Goal: Task Accomplishment & Management: Manage account settings

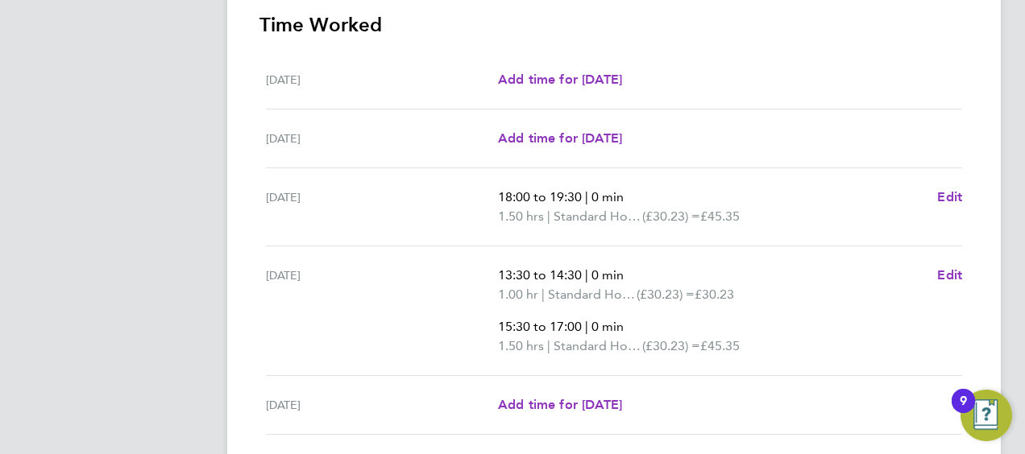
scroll to position [81, 0]
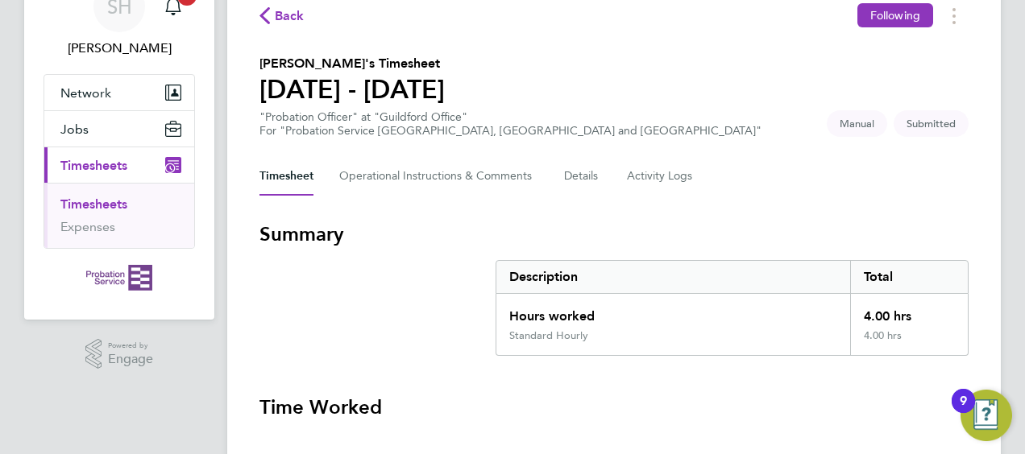
click at [81, 204] on link "Timesheets" at bounding box center [93, 204] width 67 height 15
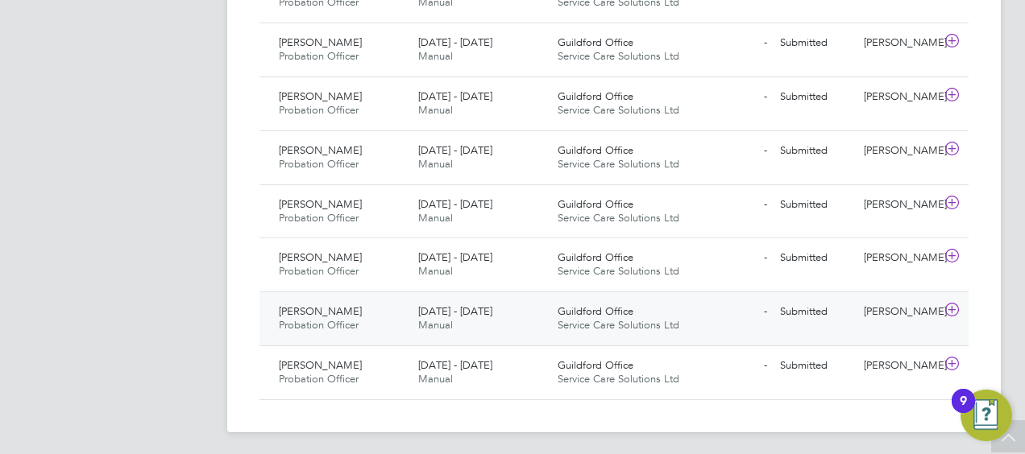
click at [961, 304] on icon at bounding box center [952, 310] width 20 height 13
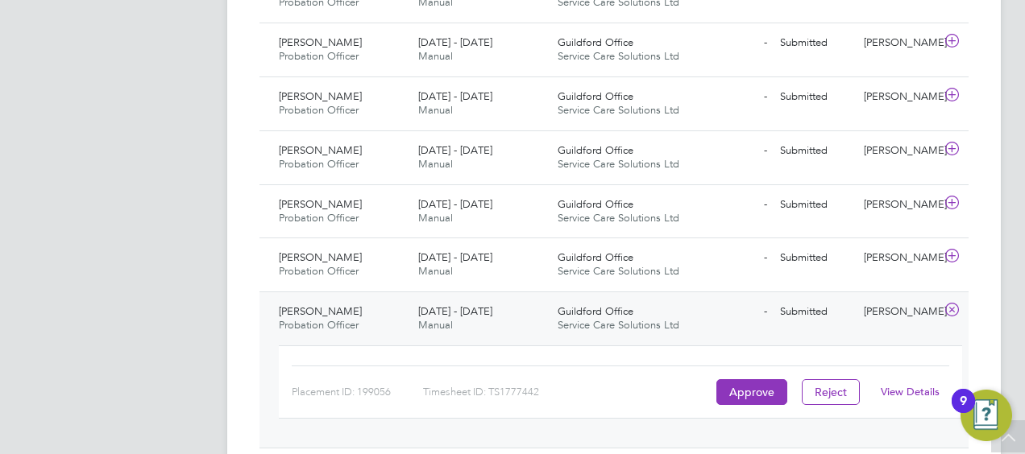
click at [889, 385] on link "View Details" at bounding box center [910, 392] width 59 height 14
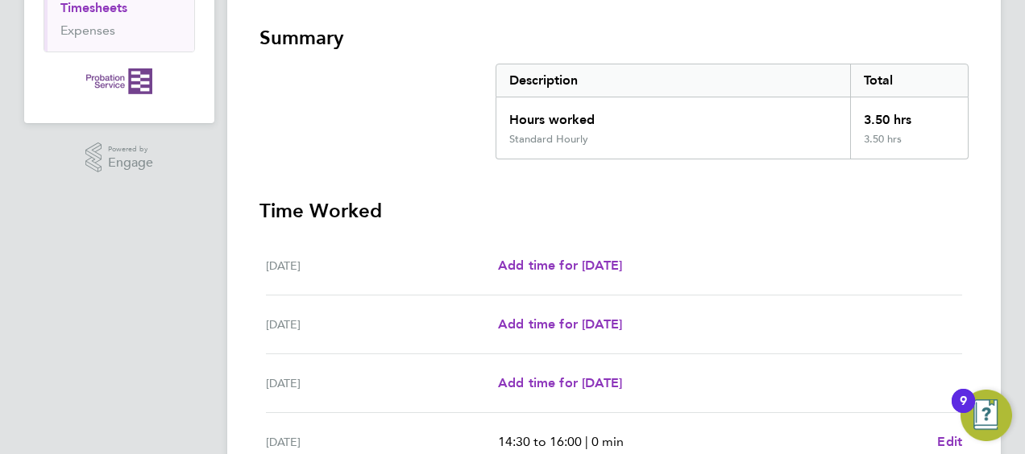
scroll to position [161, 0]
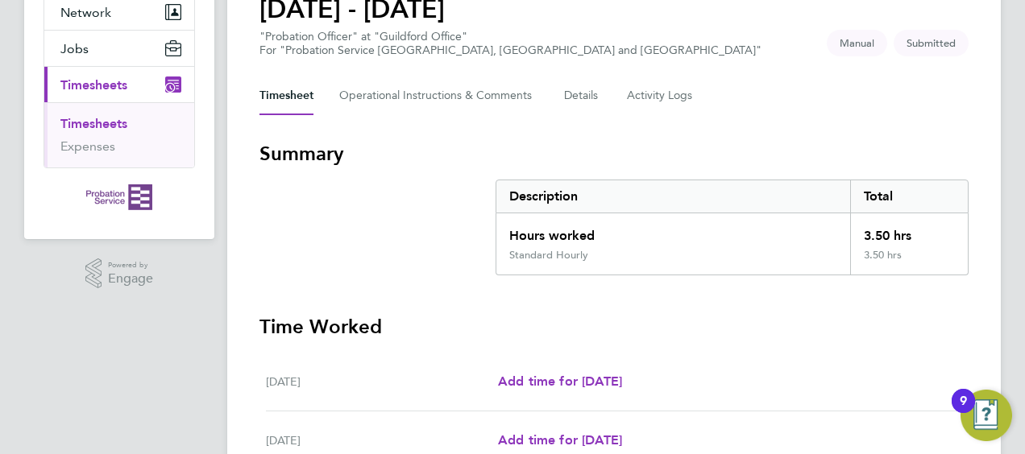
click at [96, 124] on link "Timesheets" at bounding box center [93, 123] width 67 height 15
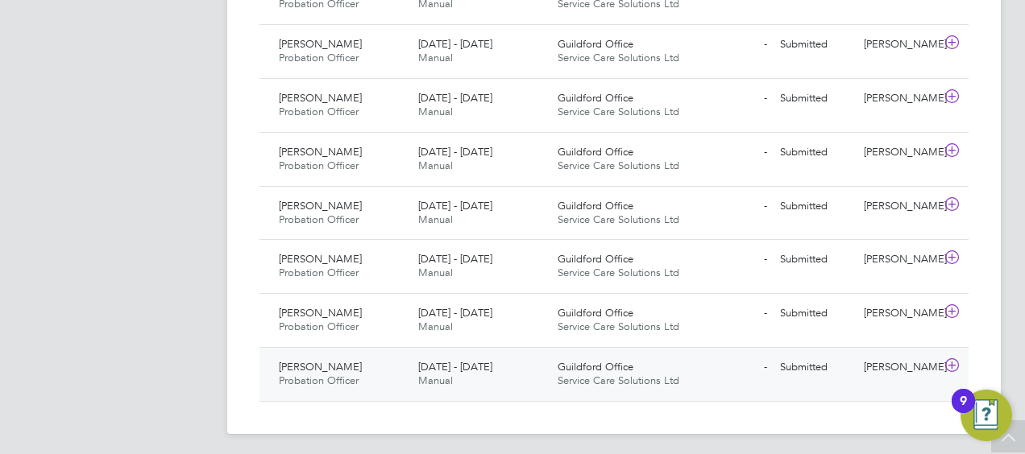
click at [960, 360] on icon at bounding box center [952, 365] width 20 height 13
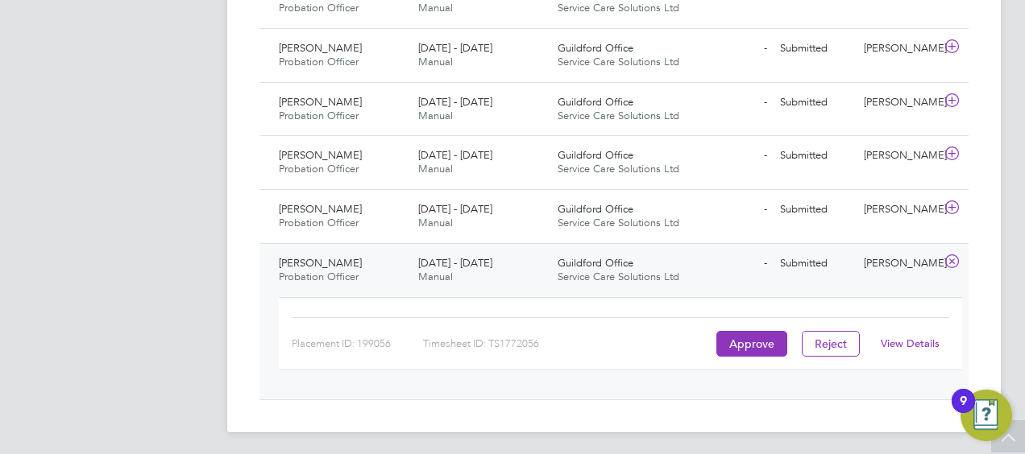
click at [882, 338] on link "View Details" at bounding box center [910, 344] width 59 height 14
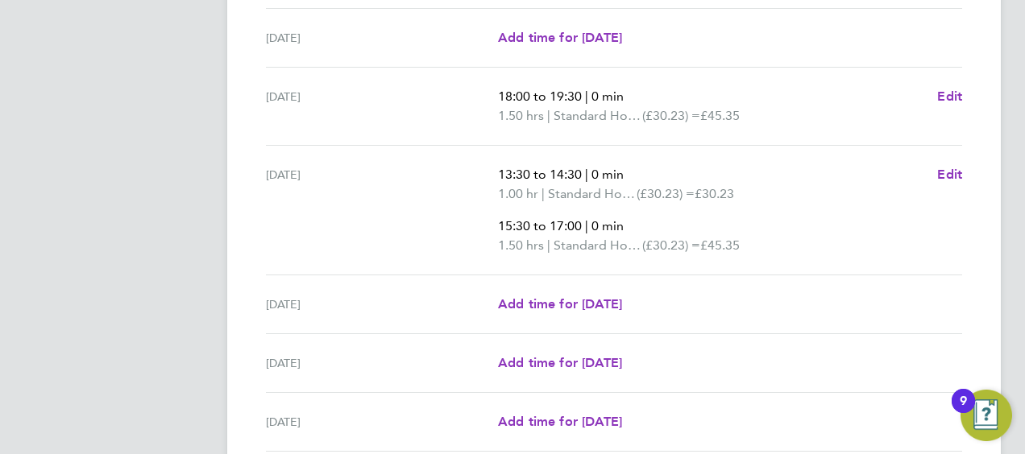
scroll to position [700, 0]
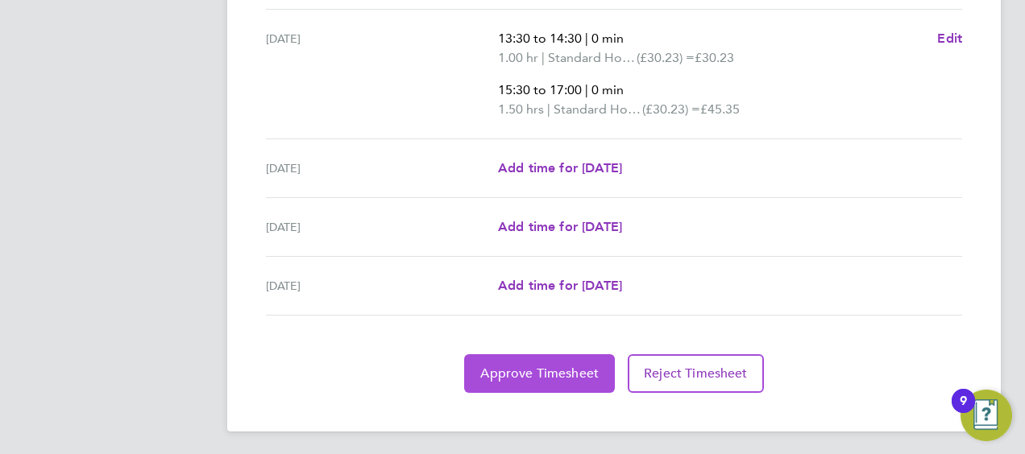
click at [500, 360] on button "Approve Timesheet" at bounding box center [539, 373] width 151 height 39
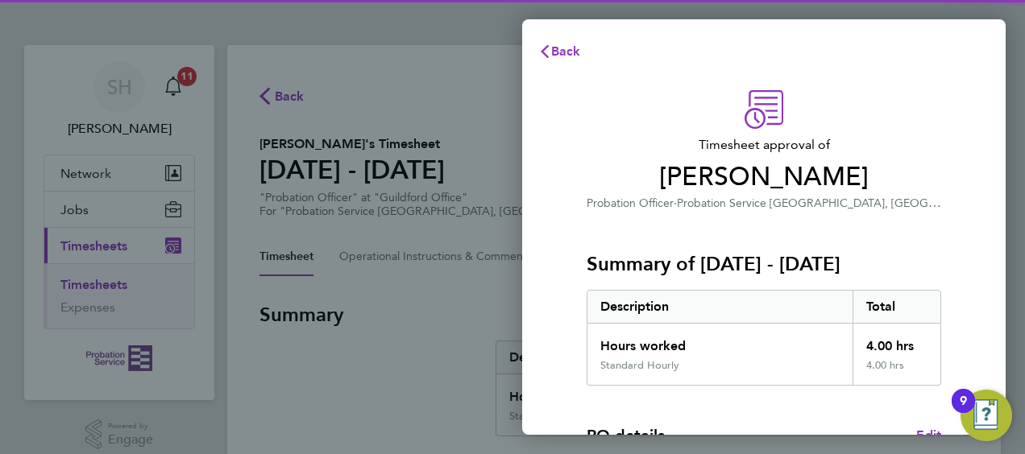
scroll to position [316, 0]
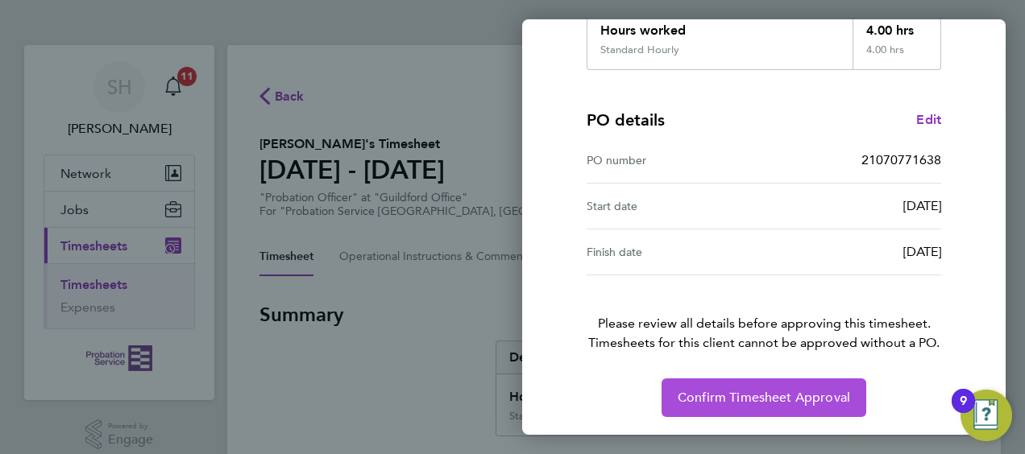
click at [812, 392] on span "Confirm Timesheet Approval" at bounding box center [764, 398] width 172 height 16
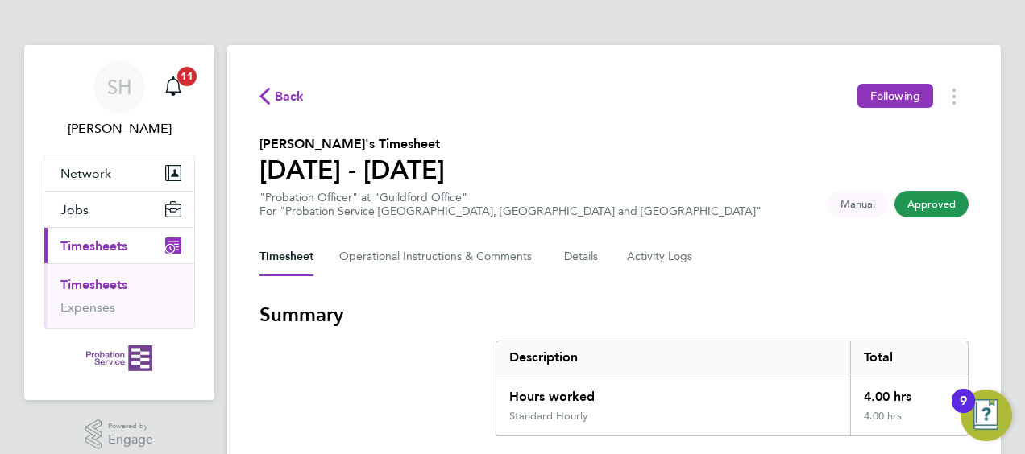
click at [104, 284] on link "Timesheets" at bounding box center [93, 284] width 67 height 15
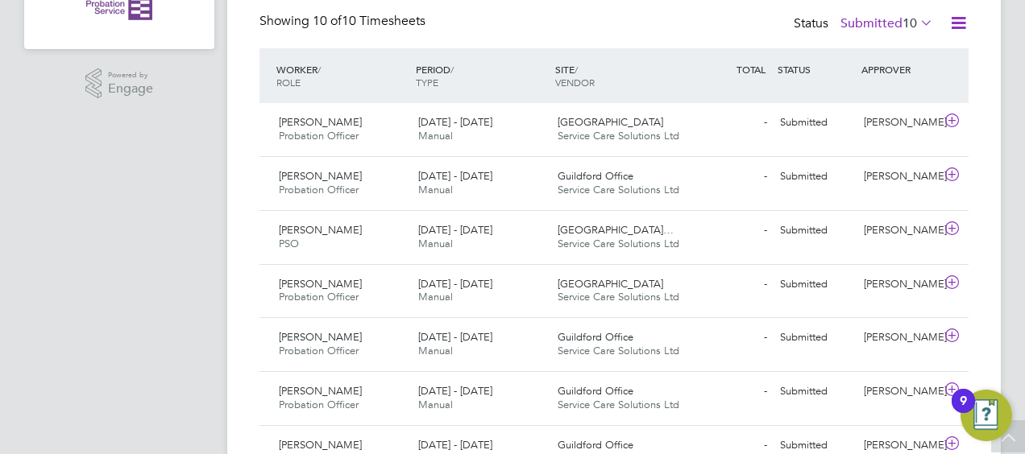
scroll to position [432, 0]
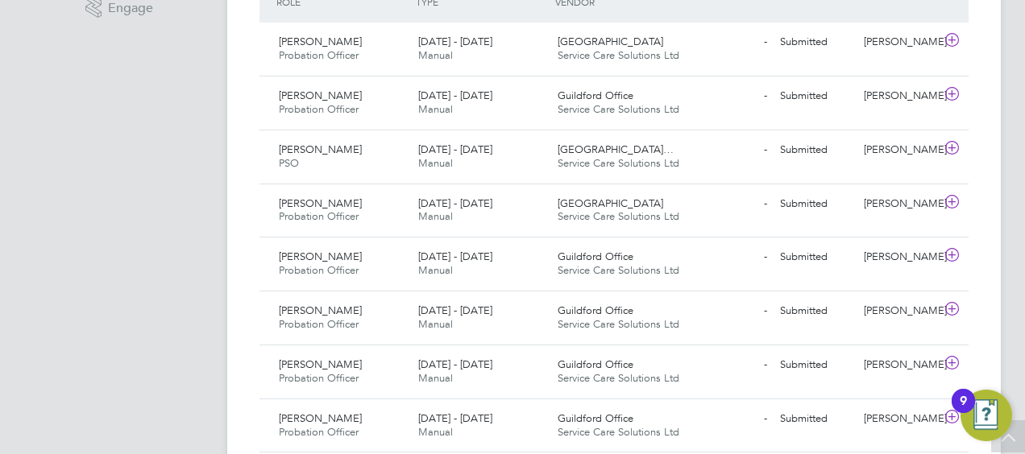
click at [105, 346] on app-navbar "SH Sarah Hennebry Notifications 11 Applications: Network Sites Jobs Placements …" at bounding box center [119, 115] width 190 height 1005
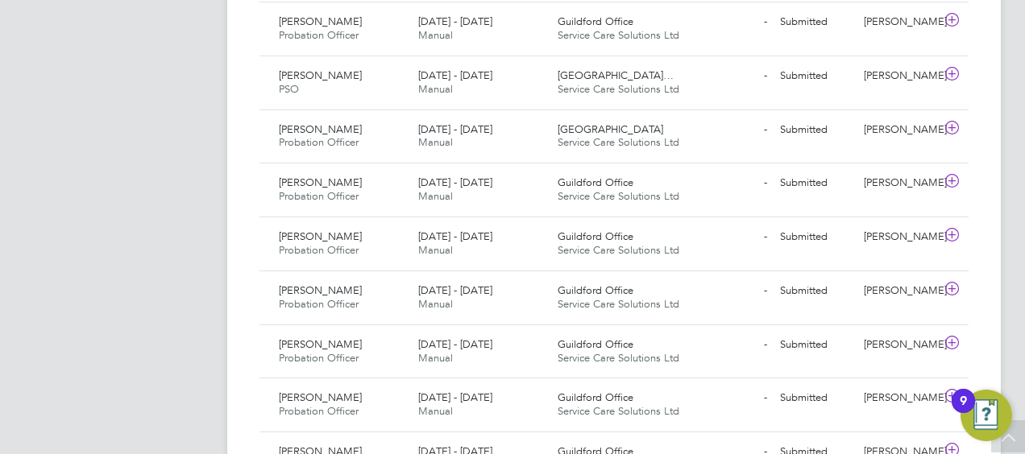
scroll to position [593, 0]
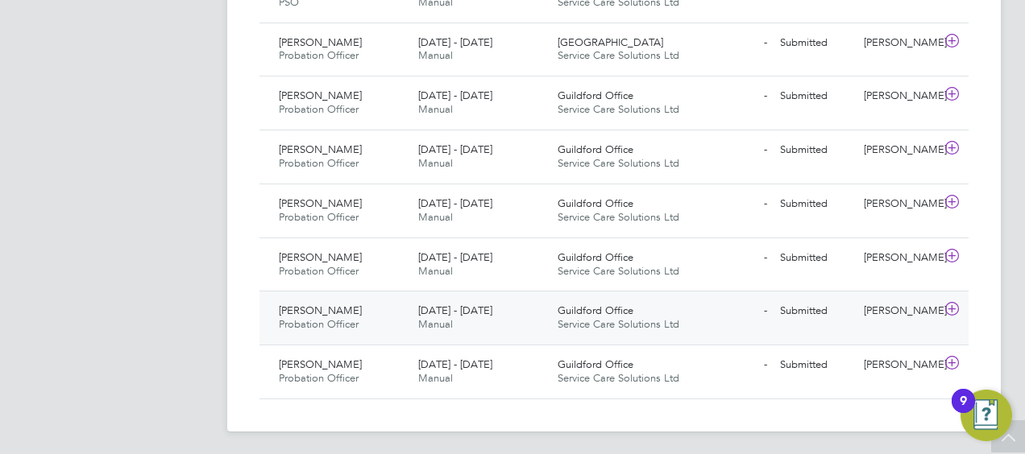
click at [944, 308] on icon at bounding box center [952, 309] width 20 height 13
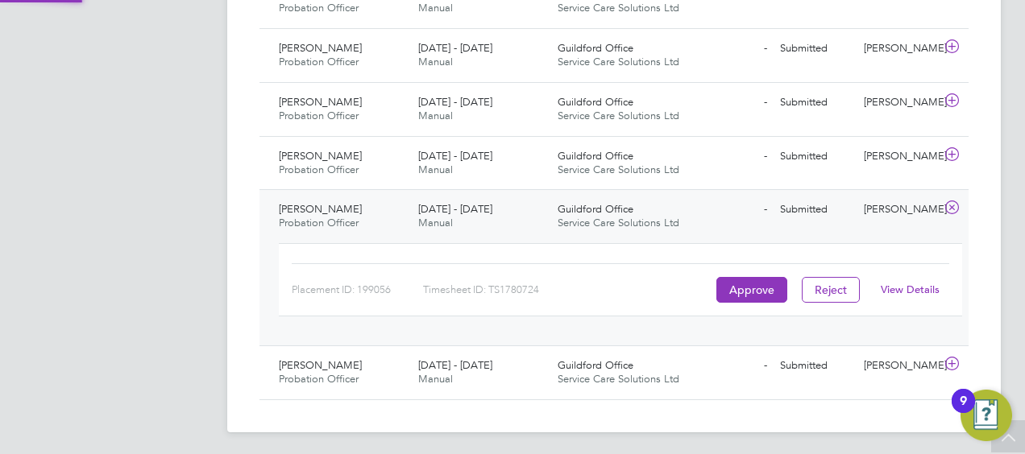
scroll to position [694, 0]
click at [924, 295] on div "View Details" at bounding box center [909, 290] width 79 height 26
click at [922, 287] on link "View Details" at bounding box center [910, 290] width 59 height 14
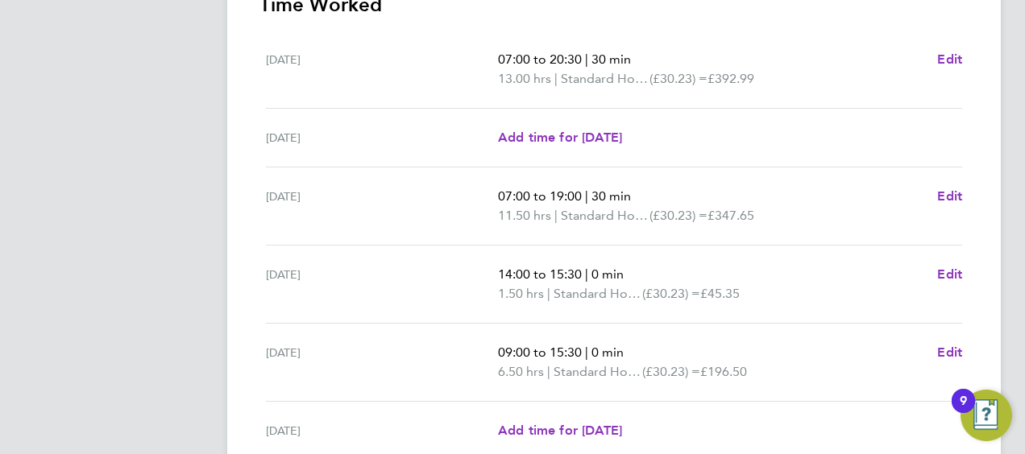
scroll to position [564, 0]
